Goal: Transaction & Acquisition: Subscribe to service/newsletter

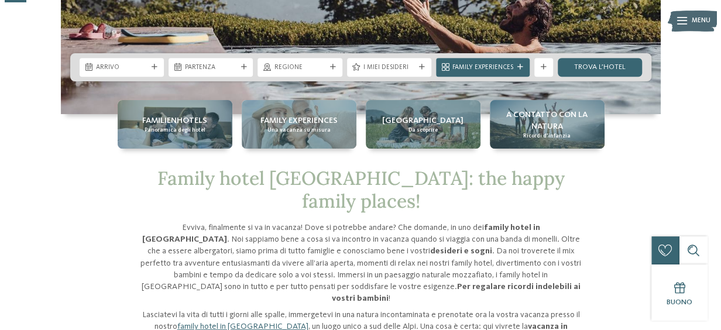
scroll to position [117, 0]
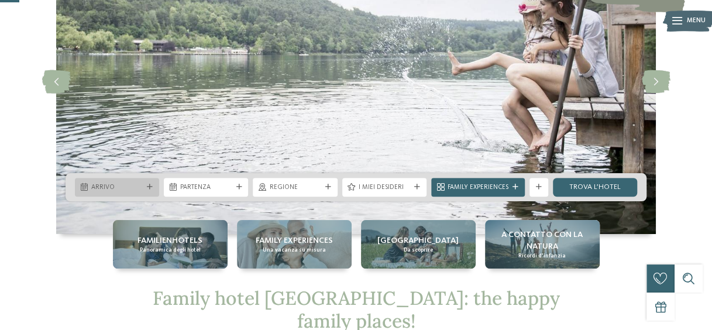
click at [137, 187] on span "Arrivo" at bounding box center [116, 187] width 51 height 9
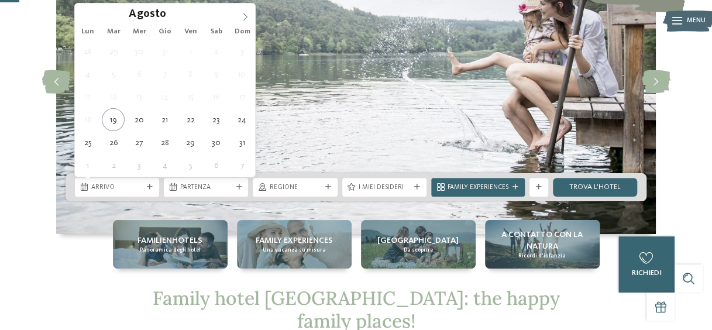
click at [246, 13] on icon at bounding box center [245, 17] width 8 height 8
type input "****"
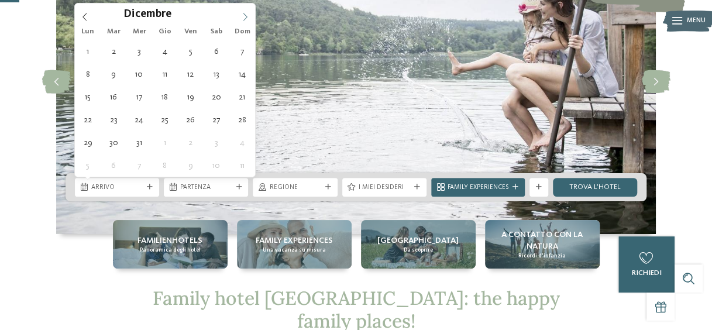
click at [246, 13] on icon at bounding box center [245, 17] width 8 height 8
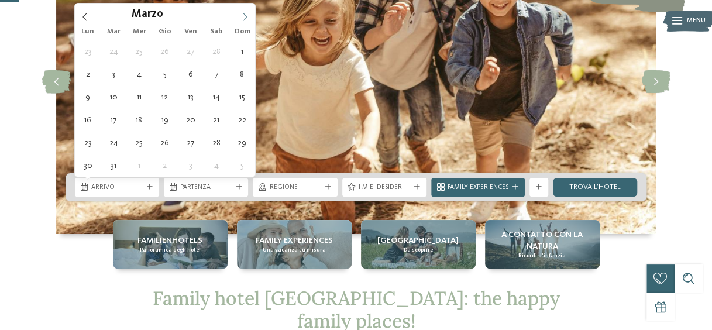
click at [246, 13] on icon at bounding box center [245, 17] width 8 height 8
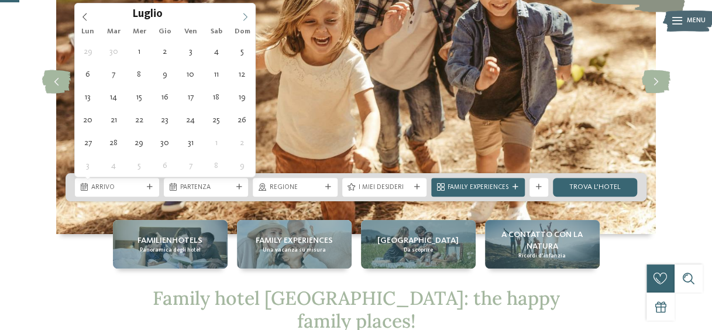
click at [246, 13] on icon at bounding box center [245, 17] width 8 height 8
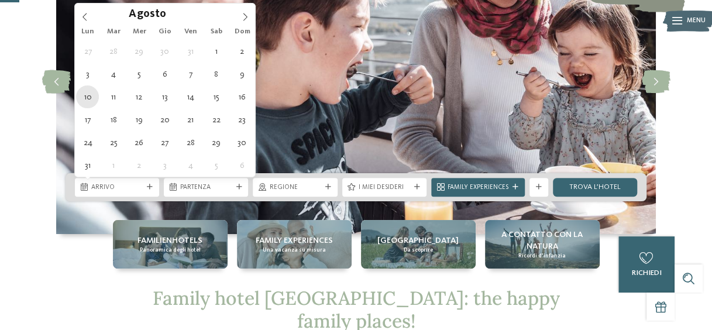
type div "10.08.2026"
type input "****"
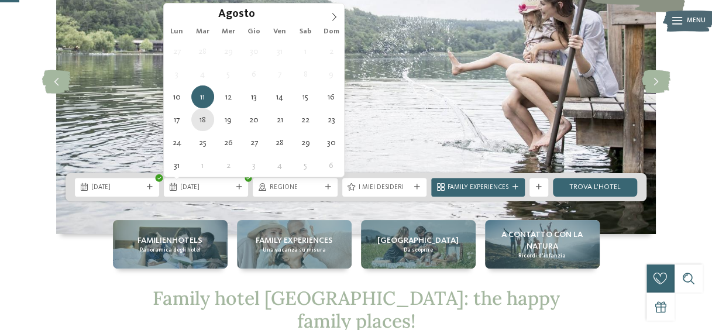
type div "[DATE]"
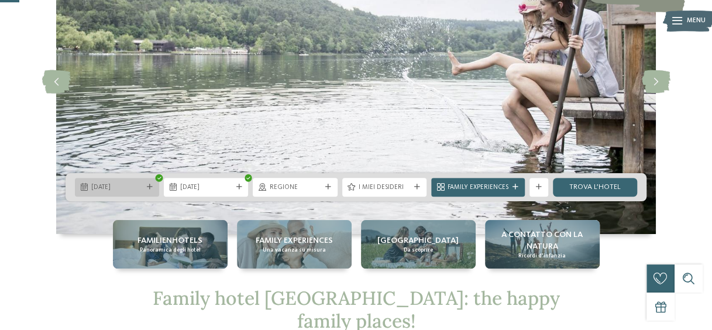
click at [141, 182] on div "10.08.2026" at bounding box center [117, 187] width 56 height 10
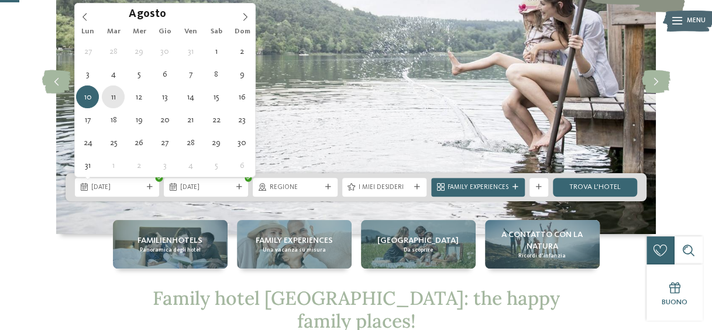
type div "[DATE]"
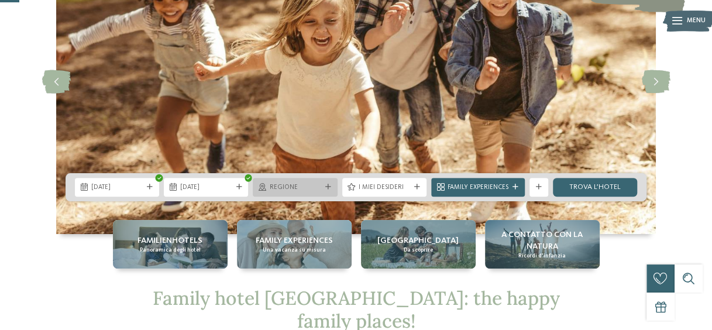
click at [301, 180] on div "Regione" at bounding box center [295, 187] width 84 height 19
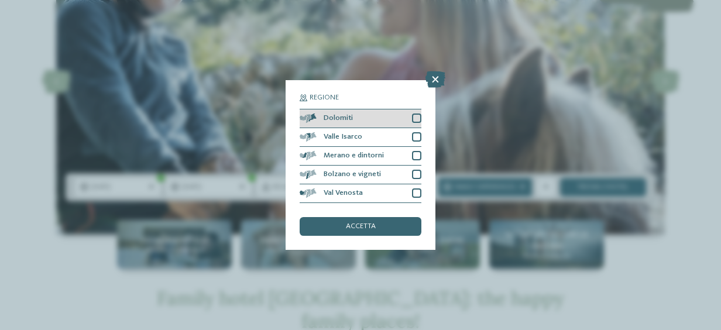
click at [417, 117] on div at bounding box center [416, 117] width 9 height 9
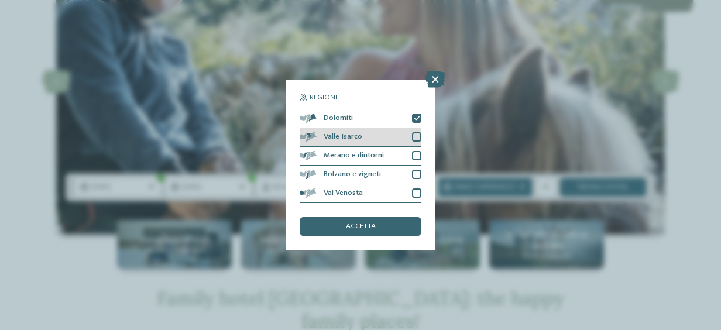
click at [417, 135] on div at bounding box center [416, 136] width 9 height 9
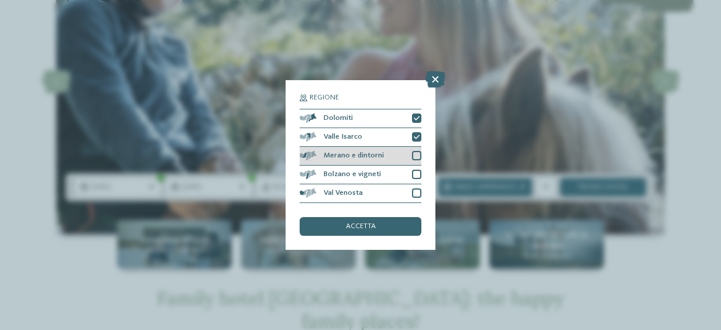
click at [419, 158] on div at bounding box center [416, 155] width 9 height 9
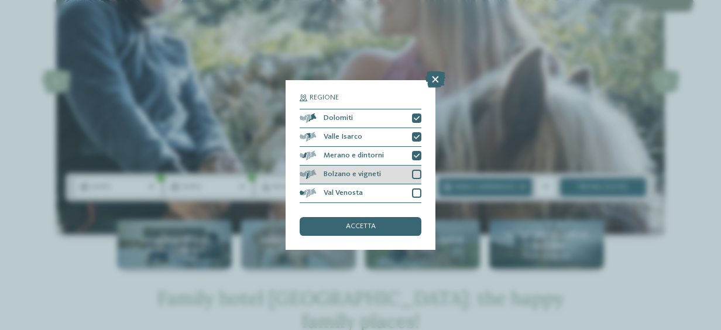
click at [407, 178] on div "Bolzano e vigneti" at bounding box center [361, 175] width 122 height 19
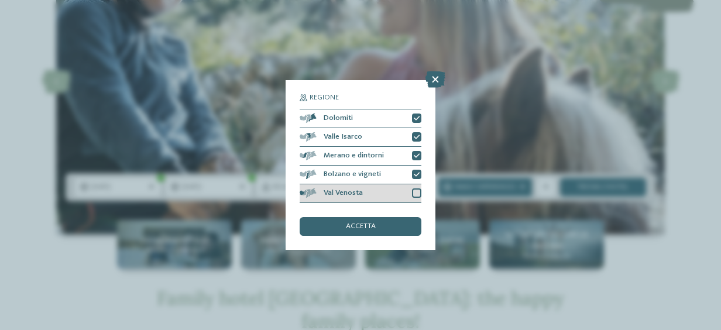
click at [412, 192] on div at bounding box center [416, 192] width 9 height 9
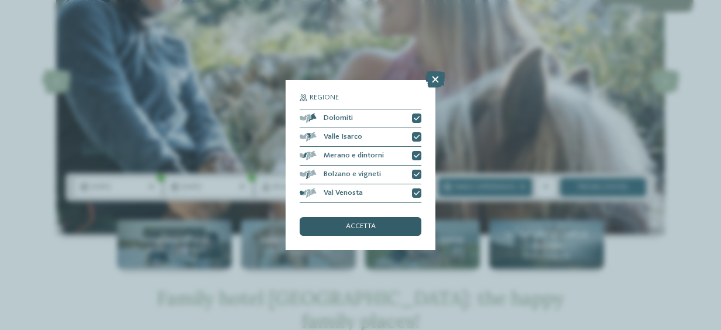
click at [383, 223] on div "accetta" at bounding box center [361, 226] width 122 height 19
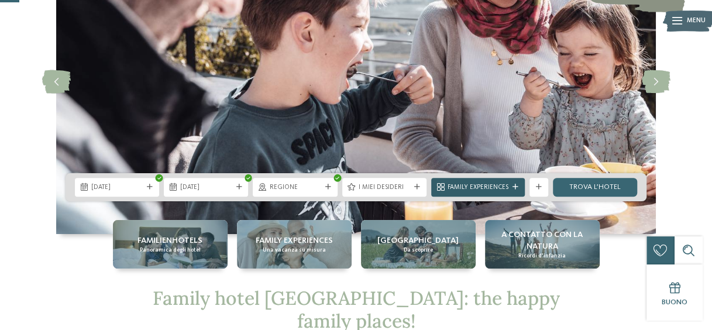
click at [501, 188] on span "Family Experiences" at bounding box center [478, 187] width 61 height 9
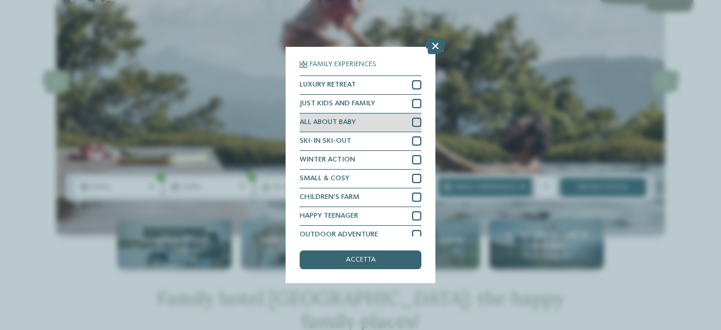
scroll to position [26, 0]
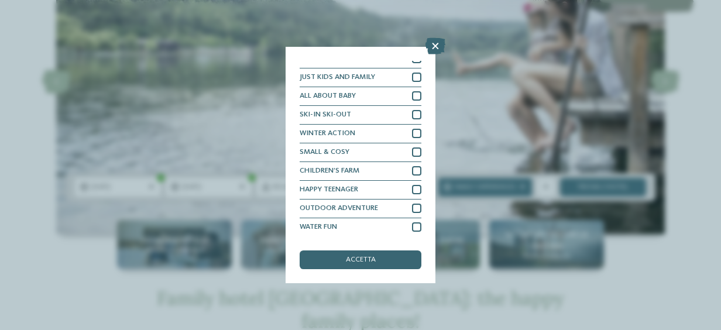
click at [551, 67] on div "Family Experiences LUXURY RETREAT JUST KIDS AND FAMILY" at bounding box center [360, 165] width 721 height 330
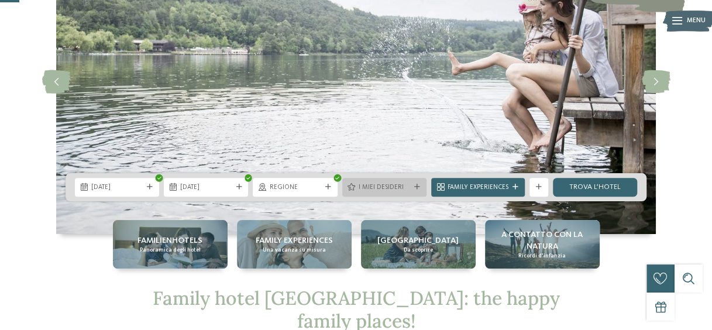
click at [395, 179] on div "I miei desideri" at bounding box center [384, 187] width 84 height 19
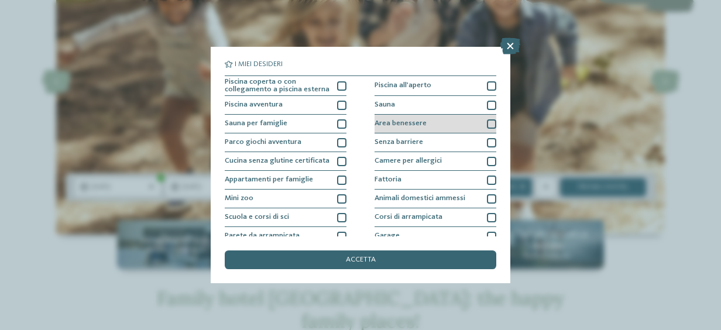
click at [443, 125] on div "Area benessere" at bounding box center [435, 124] width 122 height 19
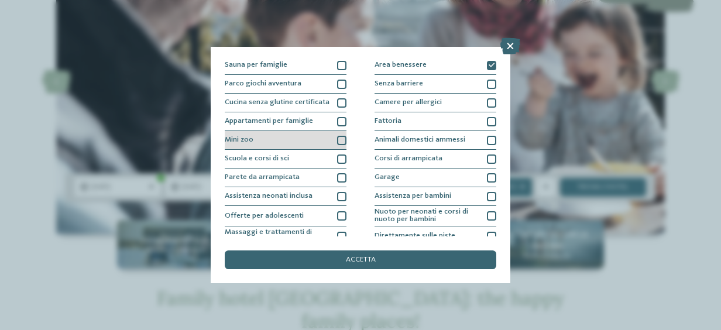
scroll to position [117, 0]
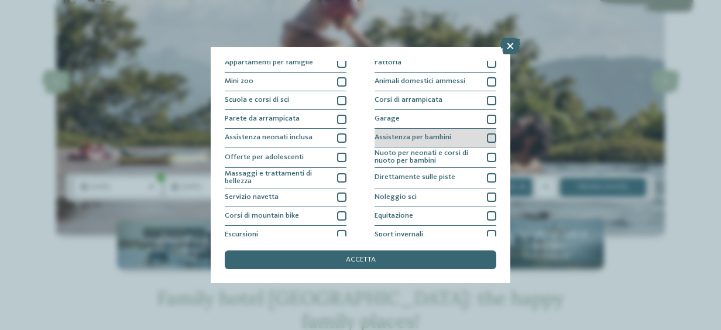
click at [432, 136] on span "Assistenza per bambini" at bounding box center [412, 138] width 77 height 8
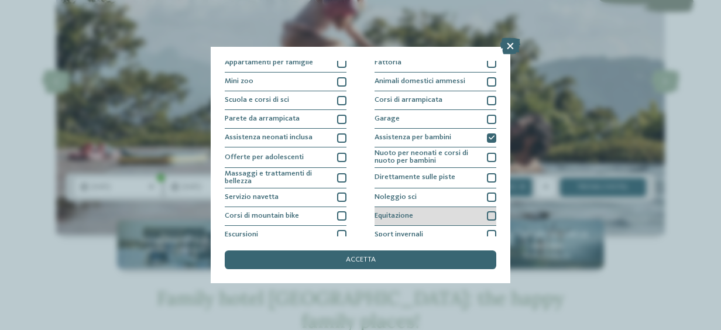
scroll to position [161, 0]
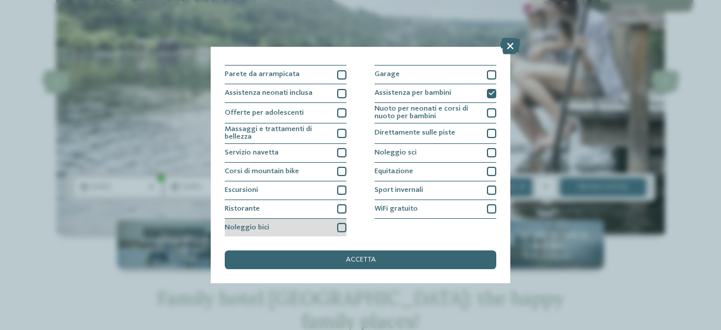
click at [300, 220] on div "Noleggio bici" at bounding box center [286, 228] width 122 height 19
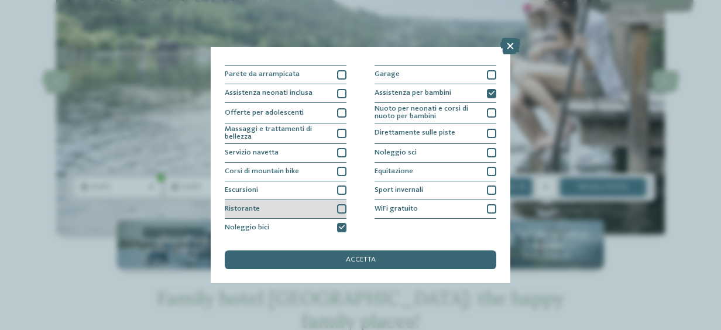
click at [305, 206] on div "Ristorante" at bounding box center [286, 209] width 122 height 19
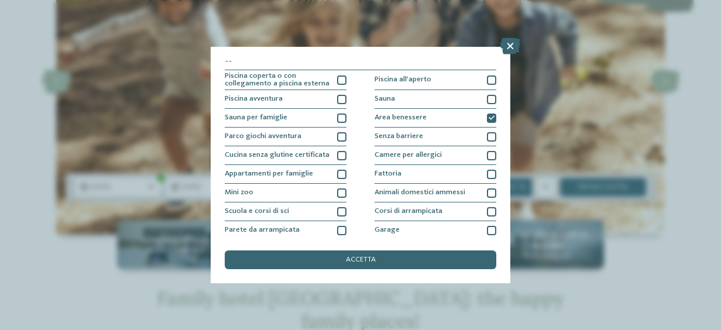
scroll to position [0, 0]
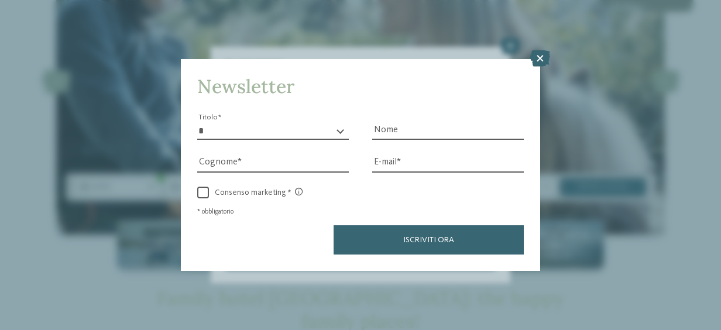
click at [257, 133] on select "* ****** ******* ******** ******" at bounding box center [273, 131] width 152 height 18
select select "*"
click at [197, 122] on select "* ****** ******* ******** ******" at bounding box center [273, 131] width 152 height 18
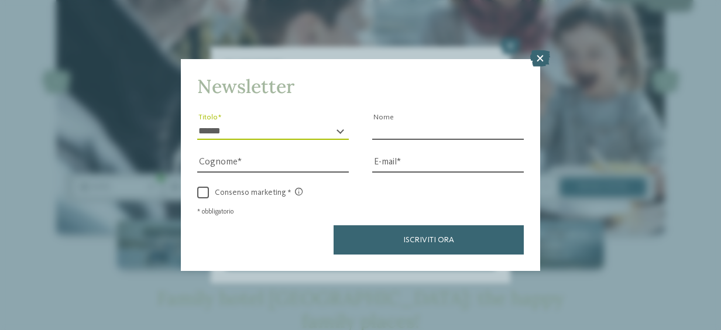
click at [391, 128] on input "Nome" at bounding box center [448, 131] width 152 height 18
type input "*******"
type input "*********"
type input "**********"
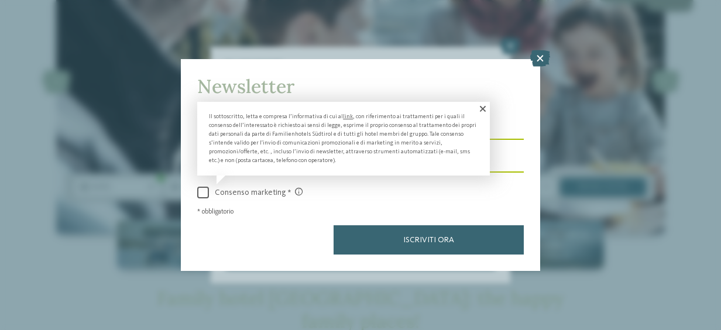
click at [207, 192] on span at bounding box center [203, 193] width 12 height 12
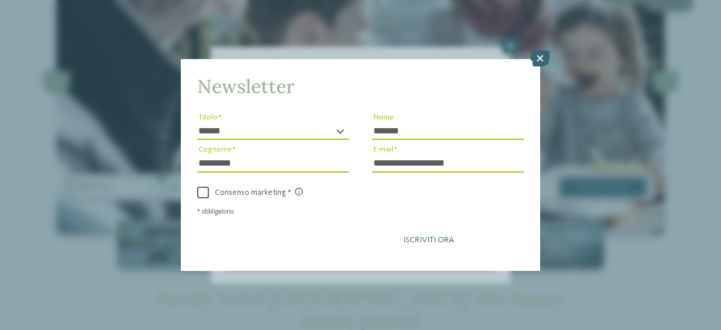
click at [408, 242] on span "Iscriviti ora" at bounding box center [428, 240] width 51 height 8
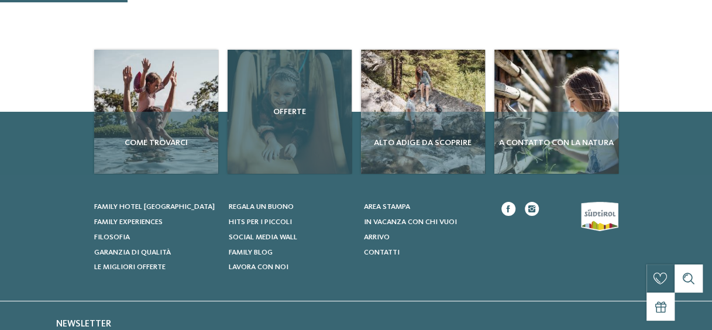
scroll to position [176, 0]
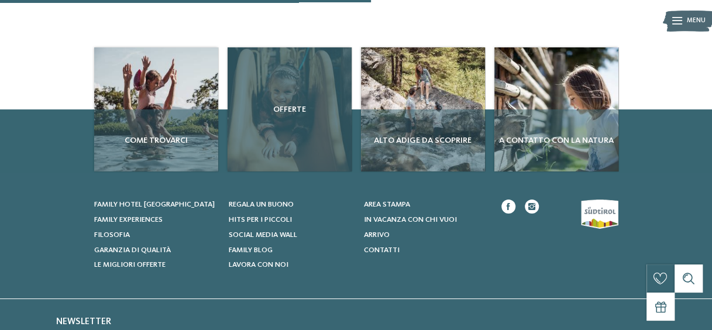
click at [283, 140] on div "Offerte" at bounding box center [290, 109] width 124 height 124
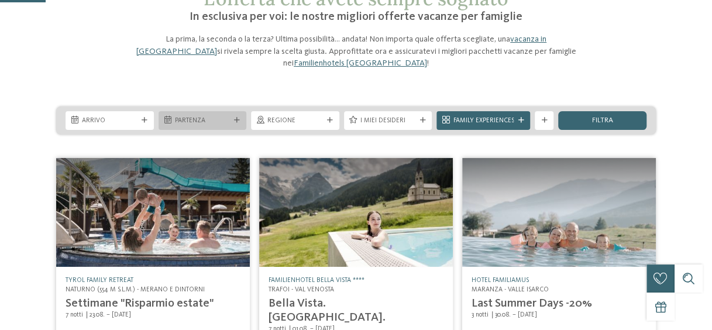
scroll to position [59, 0]
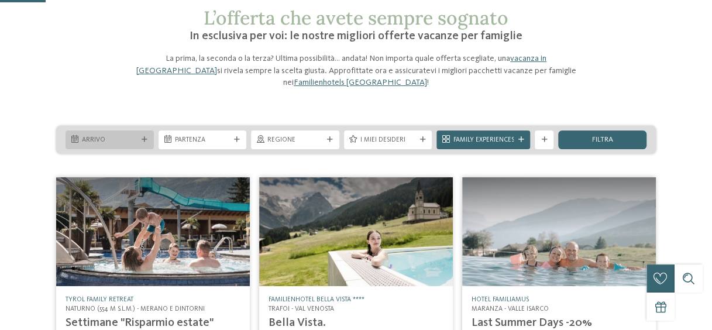
click at [144, 137] on icon at bounding box center [145, 140] width 6 height 6
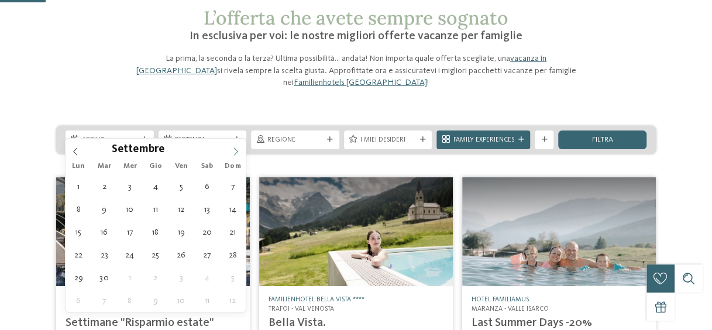
click at [235, 150] on icon at bounding box center [236, 151] width 8 height 8
type input "****"
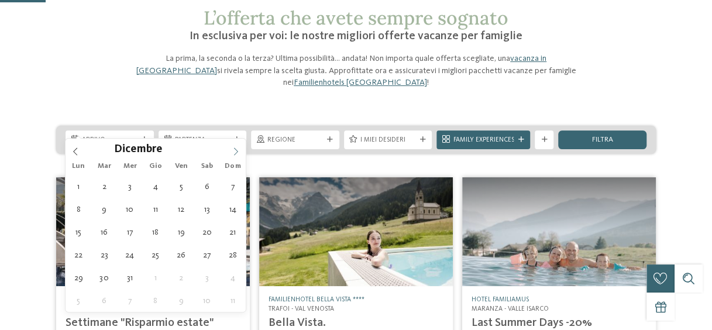
click at [235, 150] on icon at bounding box center [236, 151] width 8 height 8
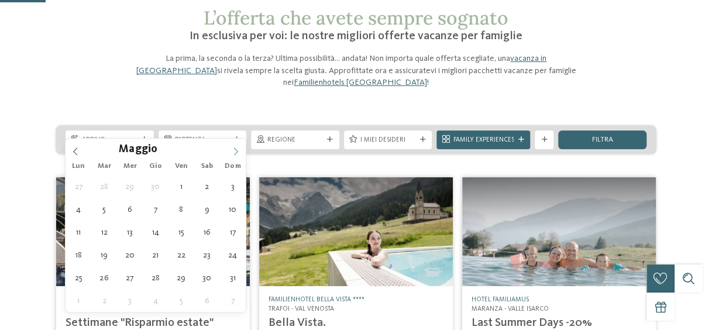
click at [235, 150] on icon at bounding box center [236, 151] width 8 height 8
type div "[DATE]"
type input "****"
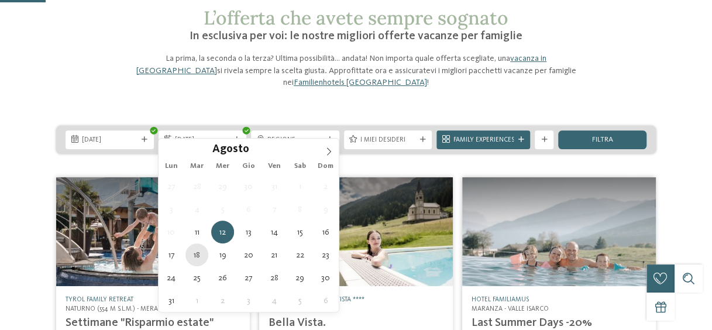
type div "[DATE]"
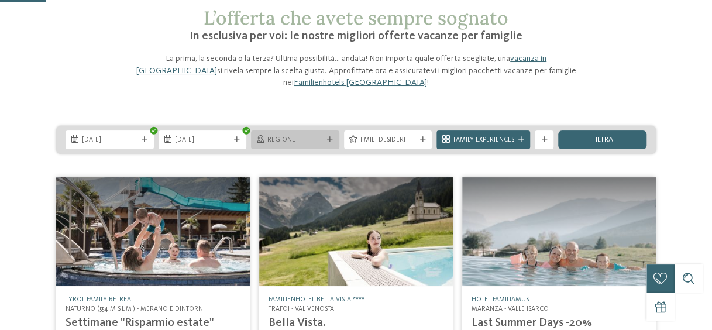
click at [300, 135] on div "Regione" at bounding box center [295, 139] width 88 height 19
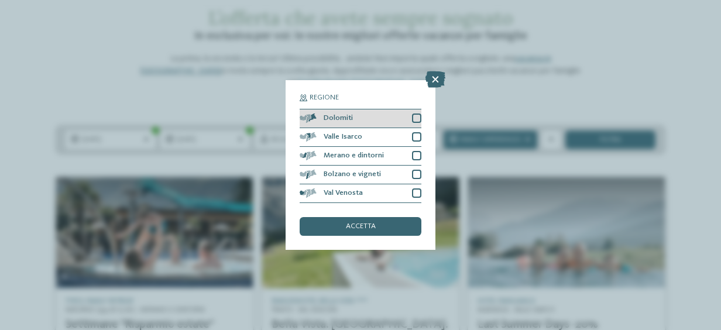
click at [415, 118] on div at bounding box center [416, 117] width 9 height 9
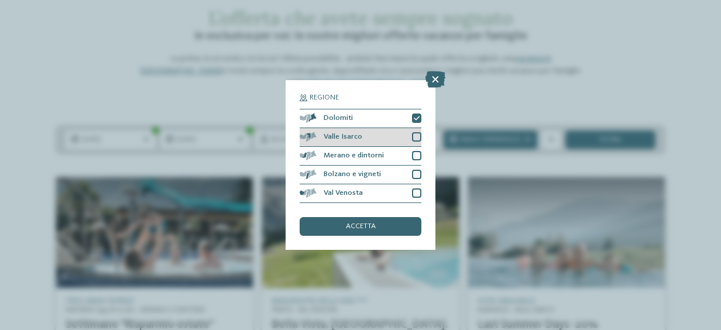
click at [419, 142] on div at bounding box center [416, 136] width 9 height 9
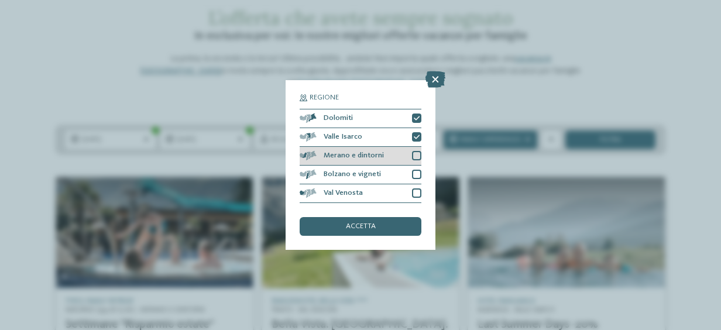
click at [412, 152] on div at bounding box center [416, 155] width 9 height 9
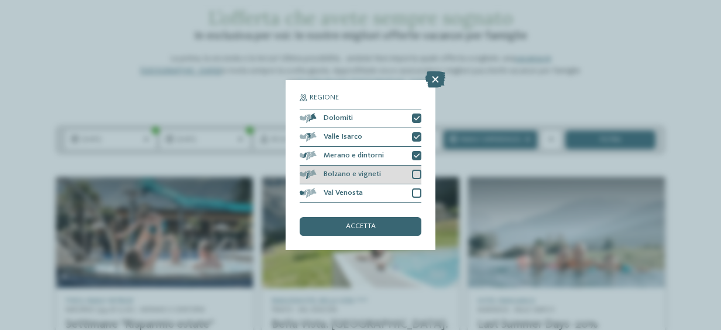
click at [414, 168] on div "Bolzano e vigneti" at bounding box center [361, 175] width 122 height 19
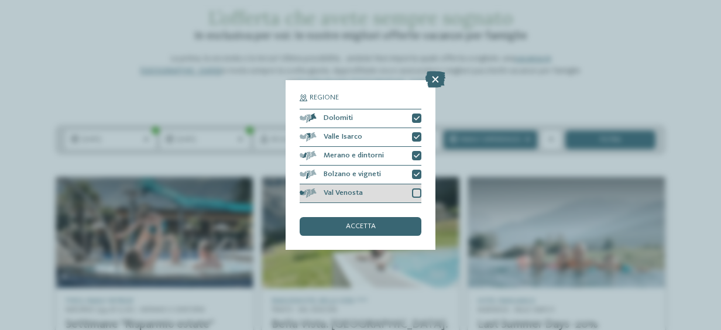
click at [414, 190] on div at bounding box center [416, 192] width 9 height 9
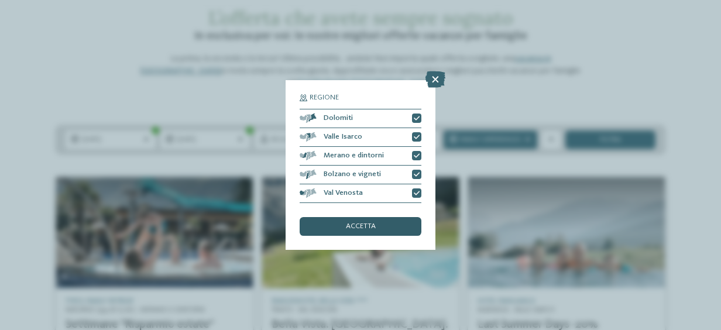
click at [400, 220] on div "accetta" at bounding box center [361, 226] width 122 height 19
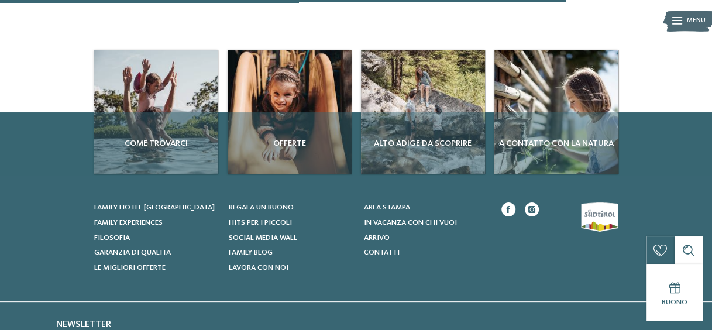
scroll to position [797, 0]
